Goal: Task Accomplishment & Management: Manage account settings

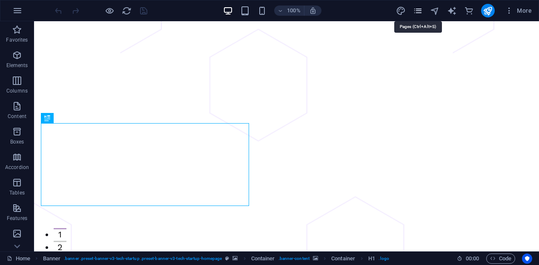
click at [417, 12] on icon "pages" at bounding box center [418, 11] width 10 height 10
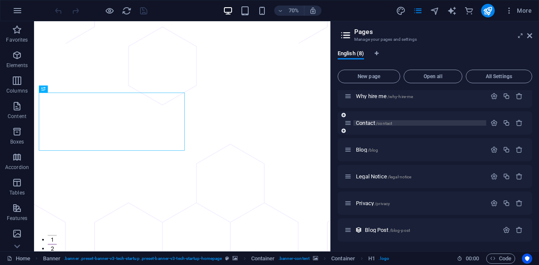
scroll to position [60, 0]
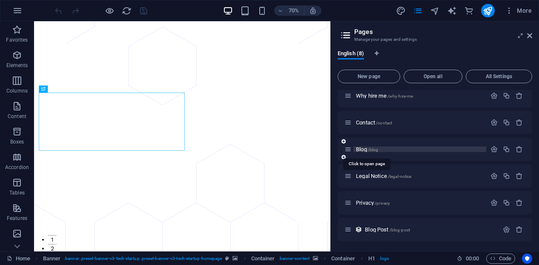
click at [362, 149] on span "Blog /blog" at bounding box center [367, 149] width 22 height 6
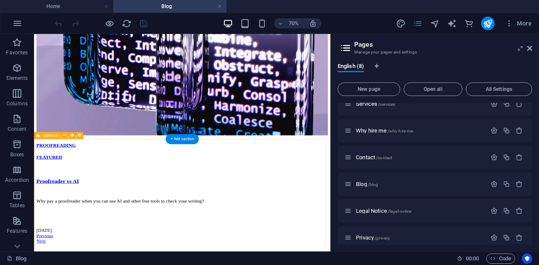
scroll to position [208, 0]
click at [220, 7] on link at bounding box center [219, 7] width 5 height 8
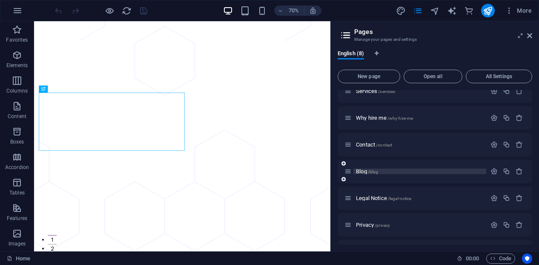
scroll to position [60, 0]
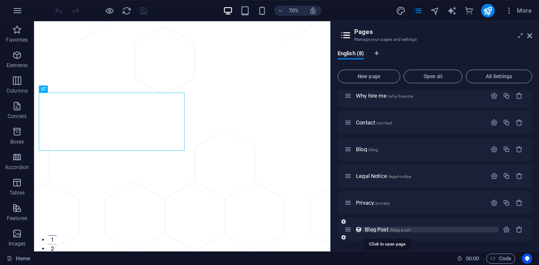
click at [377, 229] on span "Blog Post /blog-post" at bounding box center [387, 230] width 45 height 6
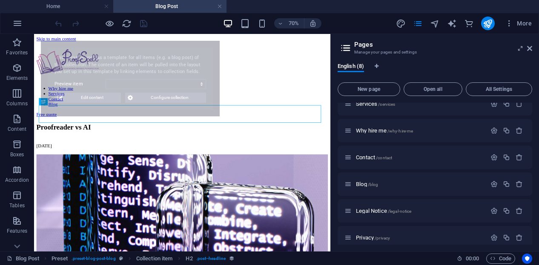
scroll to position [0, 0]
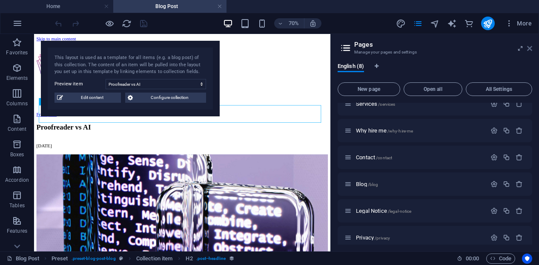
click at [530, 51] on icon at bounding box center [529, 48] width 5 height 7
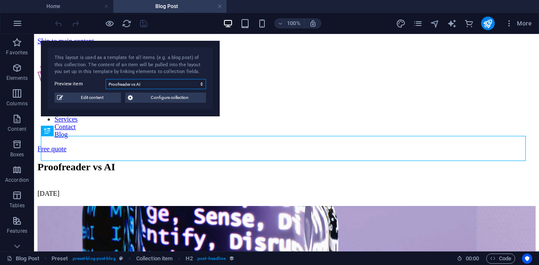
click at [201, 86] on select "Proofreader vs AI Where does proofreading come from? What is grammar and why is…" at bounding box center [156, 84] width 100 height 10
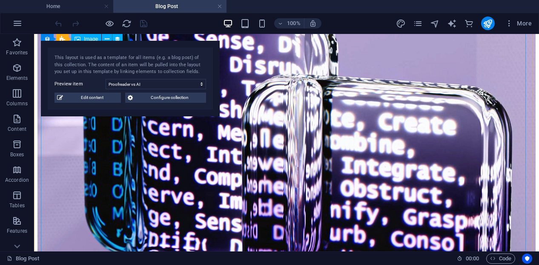
scroll to position [176, 0]
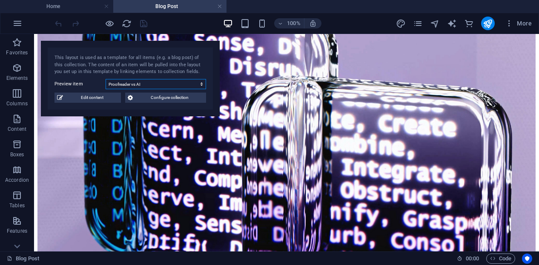
click at [203, 85] on select "Proofreader vs AI Where does proofreading come from? What is grammar and why is…" at bounding box center [156, 84] width 100 height 10
click at [106, 79] on select "Proofreader vs AI Where does proofreading come from? What is grammar and why is…" at bounding box center [156, 84] width 100 height 10
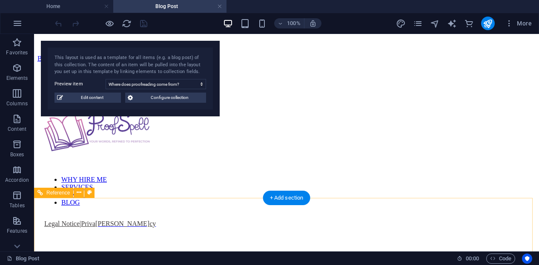
scroll to position [1294, 0]
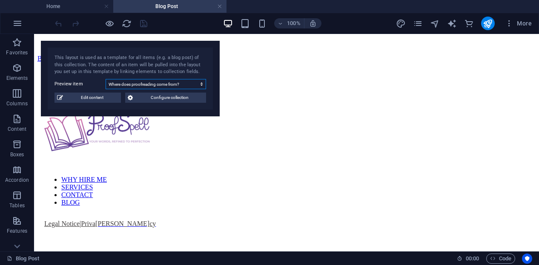
click at [201, 86] on select "Proofreader vs AI Where does proofreading come from? What is grammar and why is…" at bounding box center [156, 84] width 100 height 10
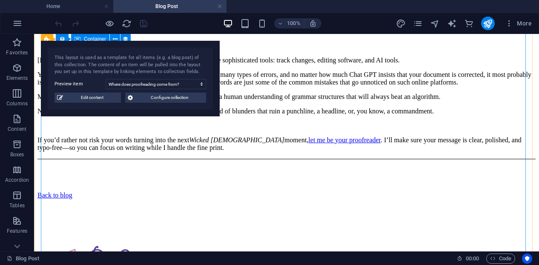
scroll to position [1047, 0]
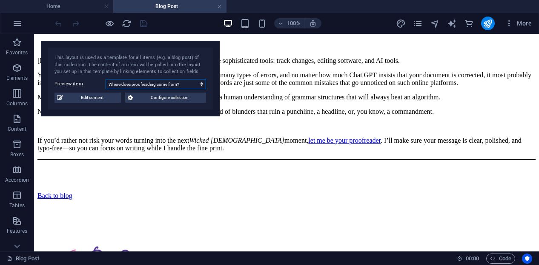
click at [202, 85] on select "Proofreader vs AI Where does proofreading come from? What is grammar and why is…" at bounding box center [156, 84] width 100 height 10
click at [106, 79] on select "Proofreader vs AI Where does proofreading come from? What is grammar and why is…" at bounding box center [156, 84] width 100 height 10
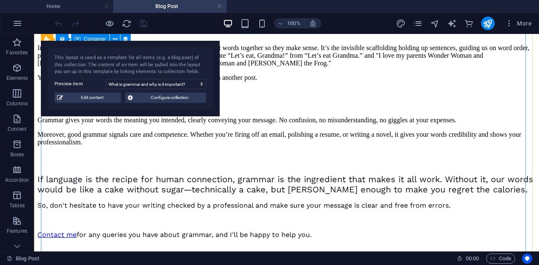
scroll to position [544, 0]
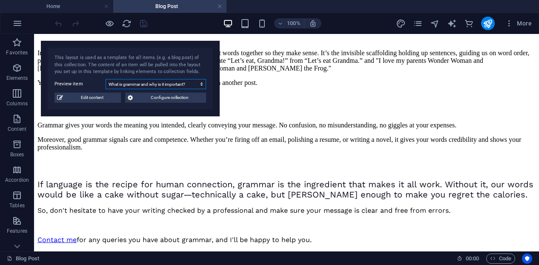
click at [202, 84] on select "Proofreader vs AI Where does proofreading come from? What is grammar and why is…" at bounding box center [156, 84] width 100 height 10
click at [106, 79] on select "Proofreader vs AI Where does proofreading come from? What is grammar and why is…" at bounding box center [156, 84] width 100 height 10
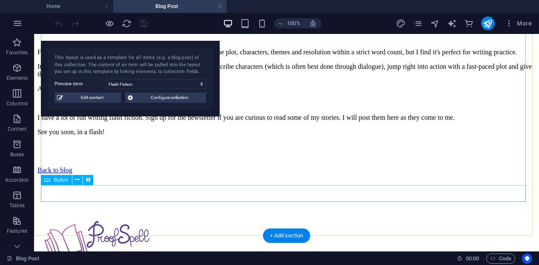
scroll to position [901, 0]
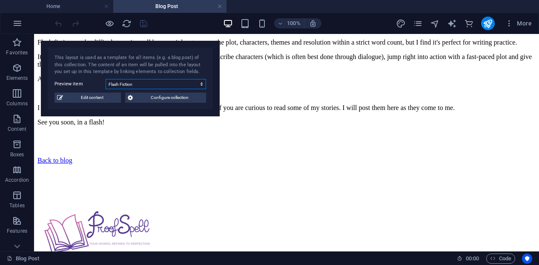
click at [201, 84] on select "Proofreader vs AI Where does proofreading come from? What is grammar and why is…" at bounding box center [156, 84] width 100 height 10
click at [106, 79] on select "Proofreader vs AI Where does proofreading come from? What is grammar and why is…" at bounding box center [156, 84] width 100 height 10
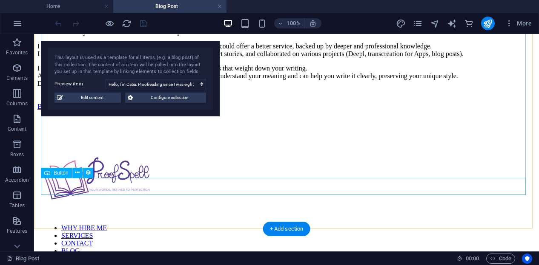
scroll to position [719, 0]
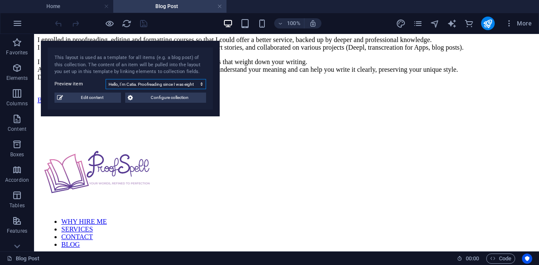
click at [200, 83] on select "Proofreader vs AI Where does proofreading come from? What is grammar and why is…" at bounding box center [156, 84] width 100 height 10
click at [106, 79] on select "Proofreader vs AI Where does proofreading come from? What is grammar and why is…" at bounding box center [156, 84] width 100 height 10
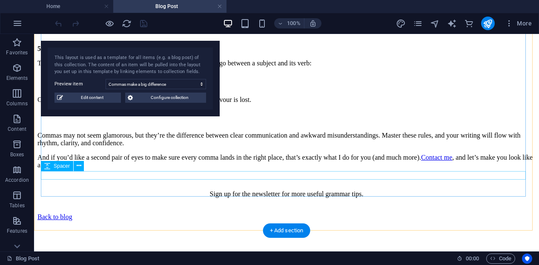
scroll to position [915, 0]
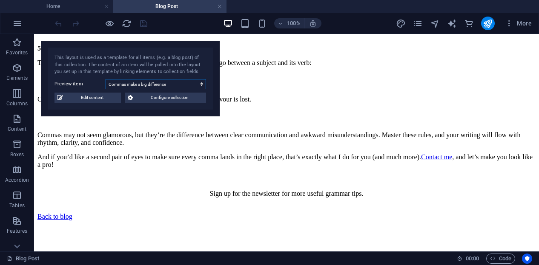
click at [202, 83] on select "Proofreader vs AI Where does proofreading come from? What is grammar and why is…" at bounding box center [156, 84] width 100 height 10
select select "680f82f7432c42945f073d65"
click at [106, 79] on select "Proofreader vs AI Where does proofreading come from? What is grammar and why is…" at bounding box center [156, 84] width 100 height 10
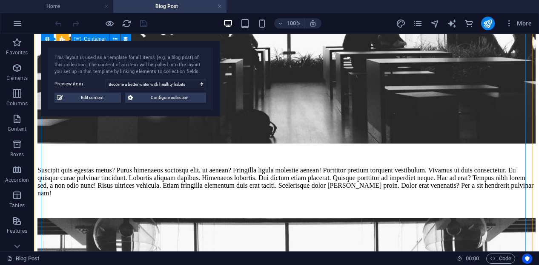
scroll to position [776, 0]
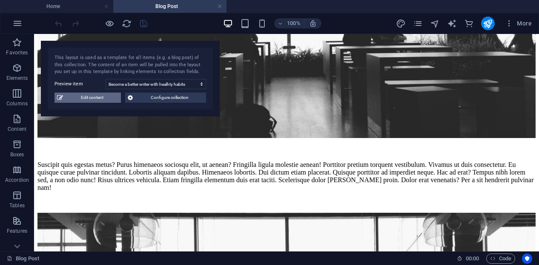
click at [88, 98] on span "Edit content" at bounding box center [92, 98] width 53 height 10
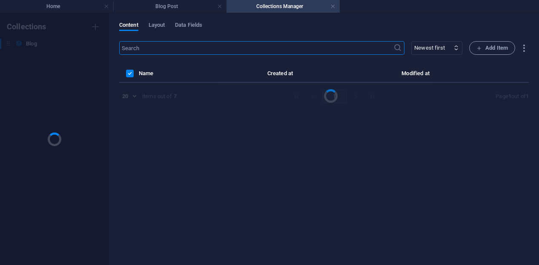
scroll to position [0, 0]
select select "WRITING"
select select "Published"
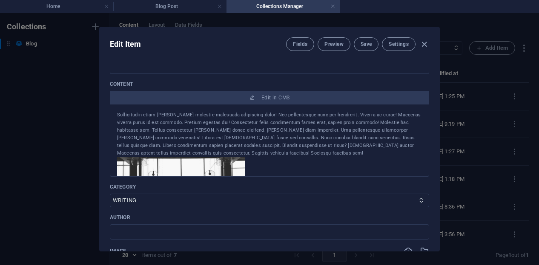
scroll to position [109, 0]
